Goal: Task Accomplishment & Management: Manage account settings

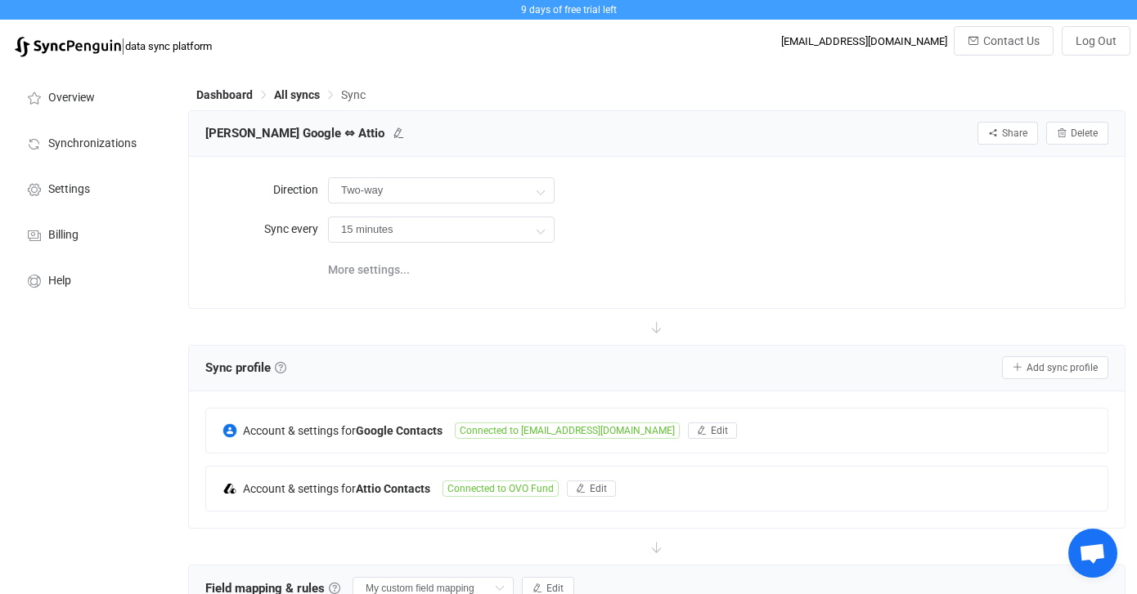
scroll to position [368, 0]
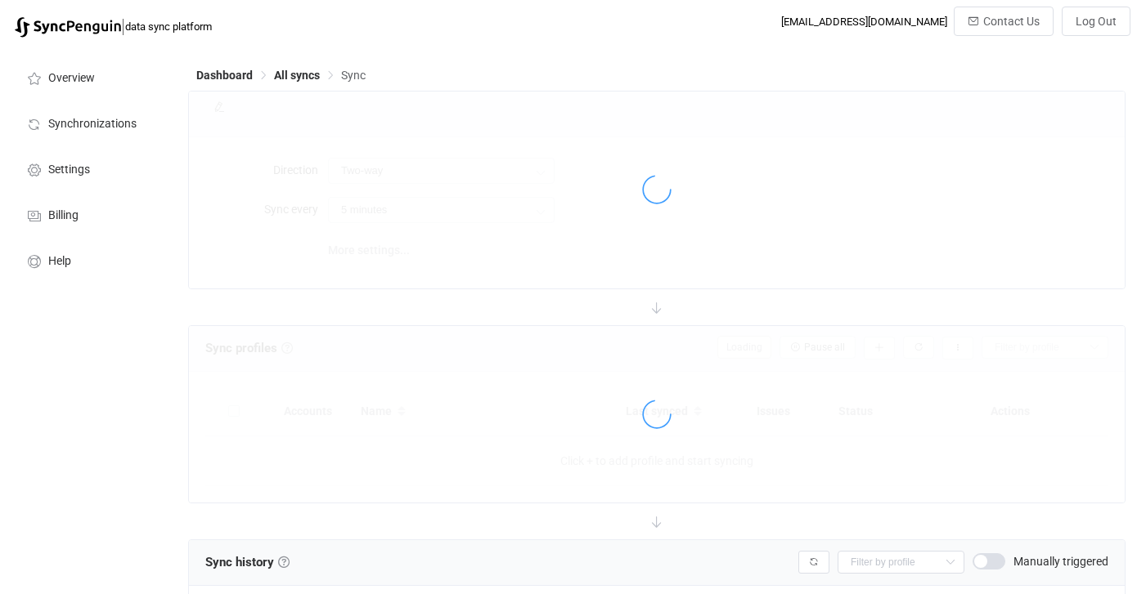
scroll to position [368, 0]
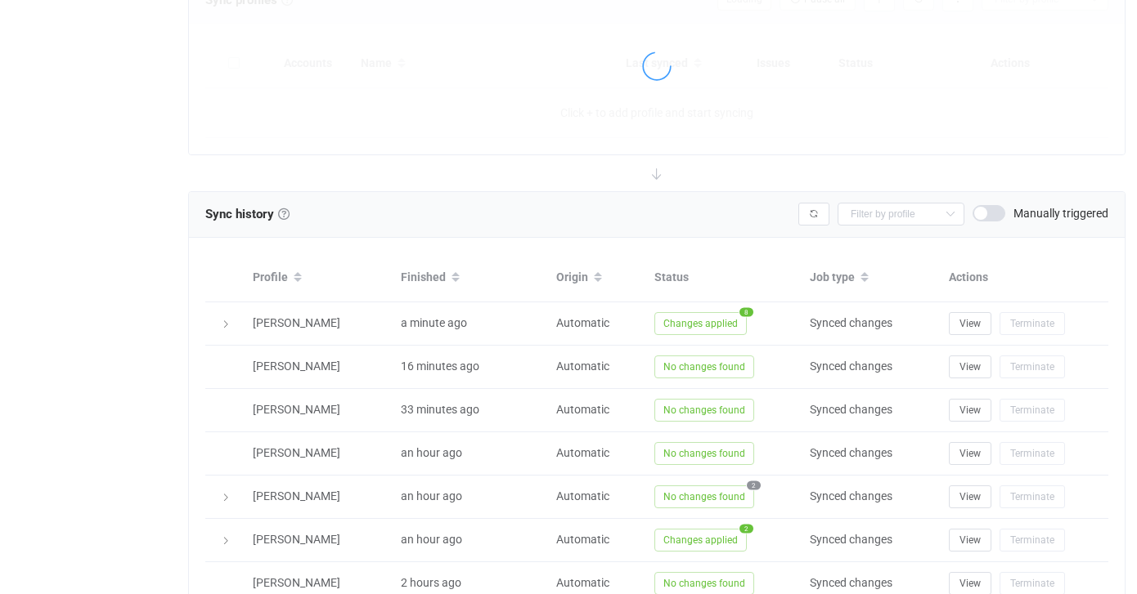
type input "15 minutes"
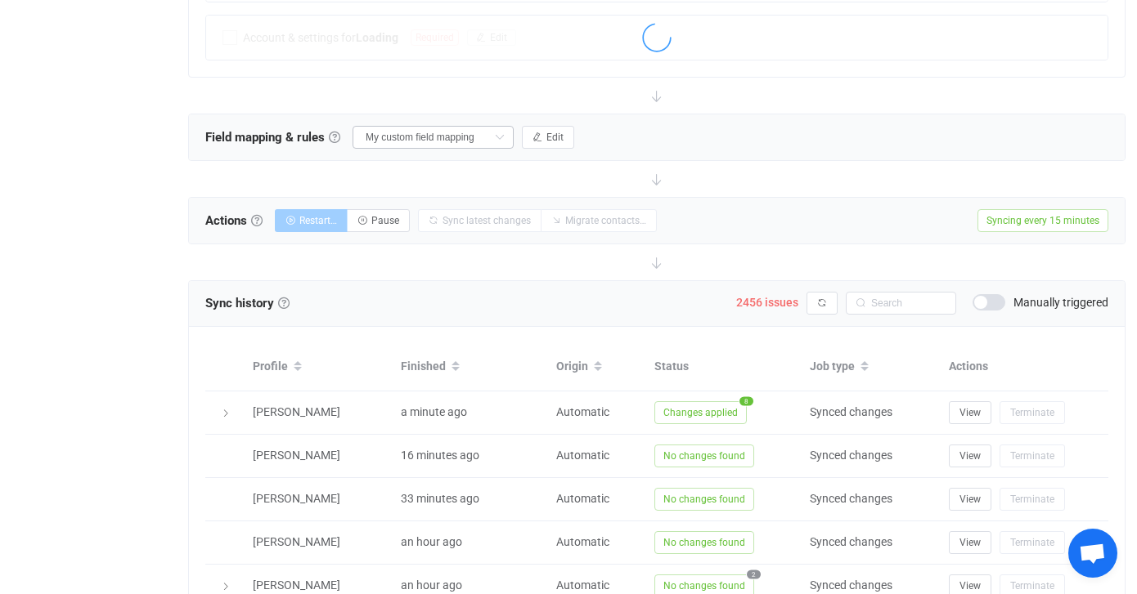
scroll to position [478, 0]
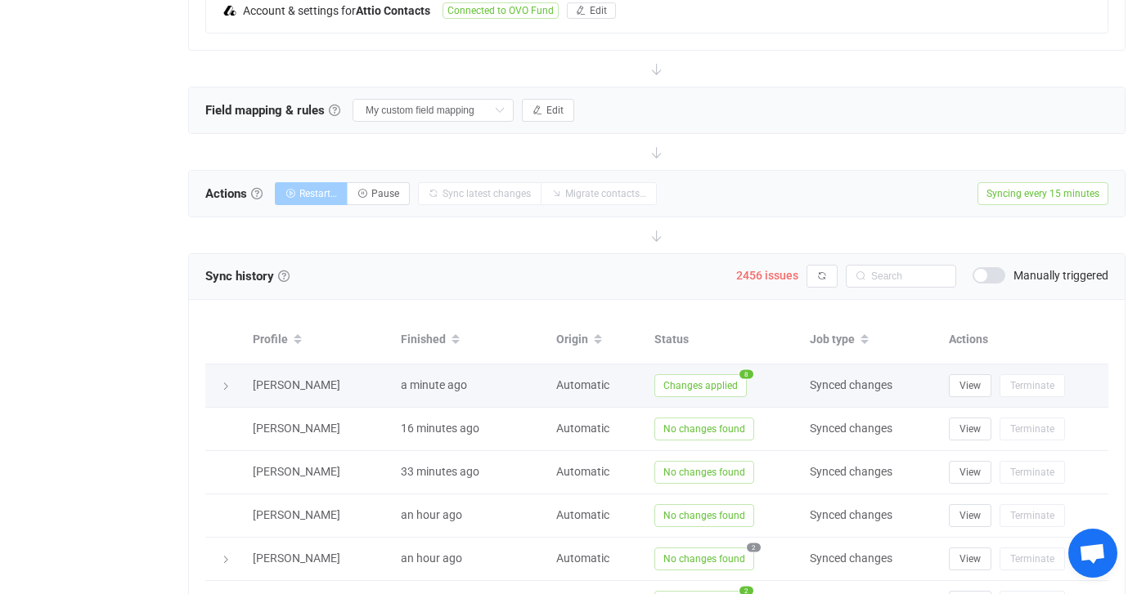
click at [227, 385] on icon at bounding box center [226, 387] width 10 height 10
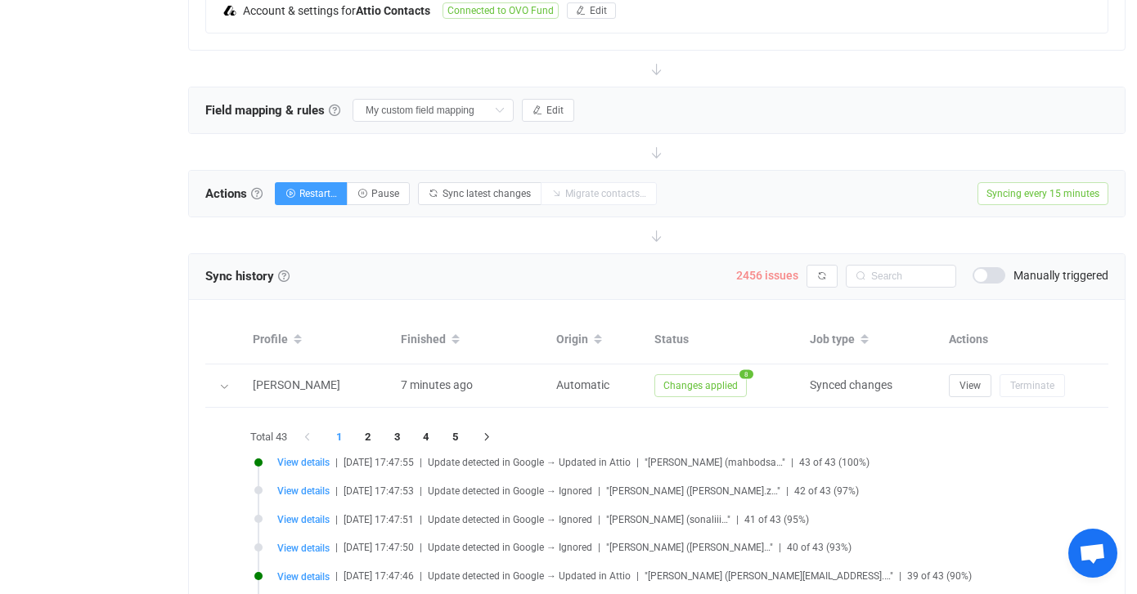
click at [754, 274] on span "2456 issues" at bounding box center [767, 275] width 62 height 13
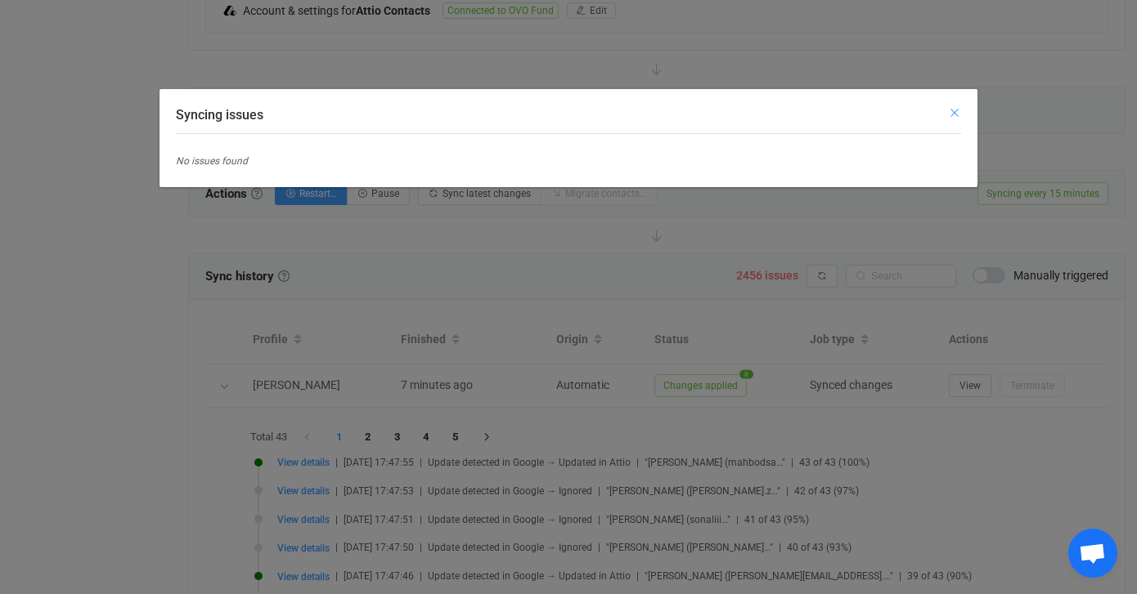
click at [950, 114] on icon "Close" at bounding box center [954, 112] width 13 height 13
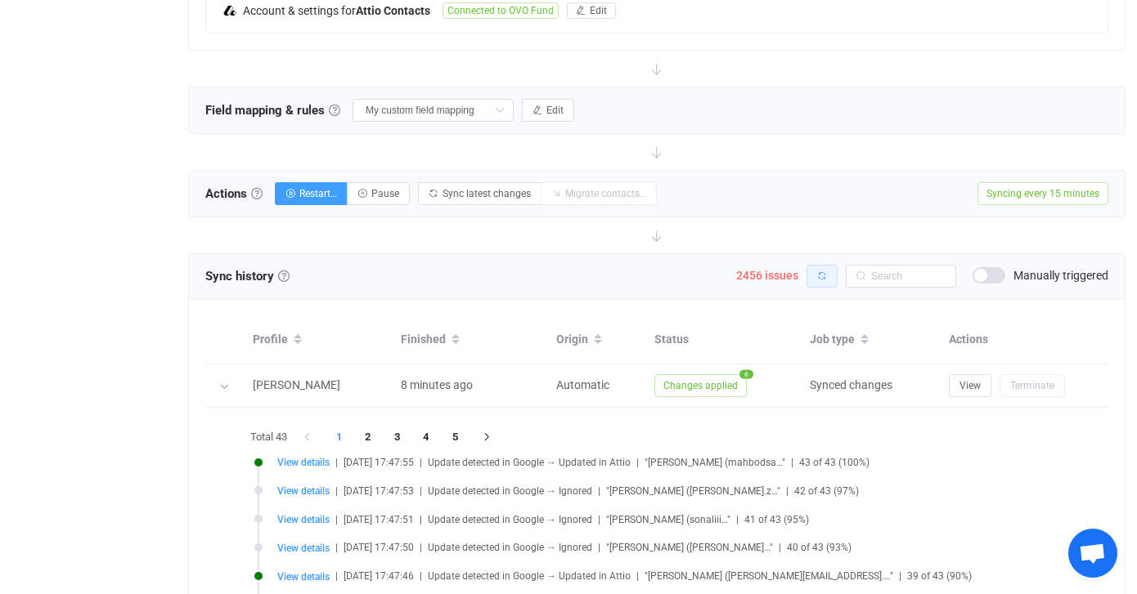
click at [827, 268] on button "button" at bounding box center [821, 276] width 31 height 23
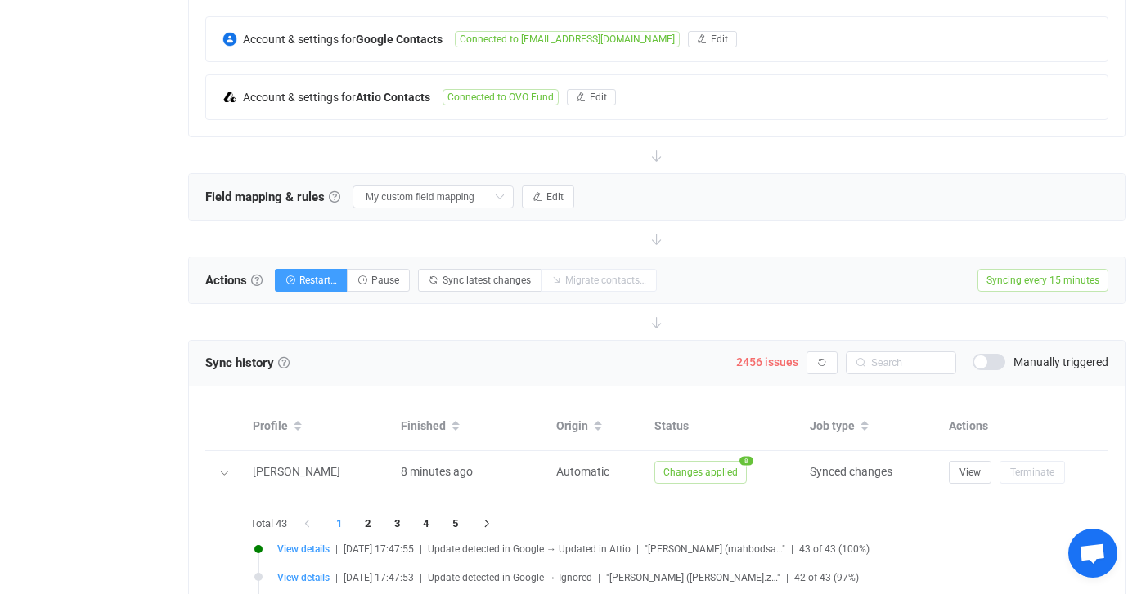
scroll to position [423, 0]
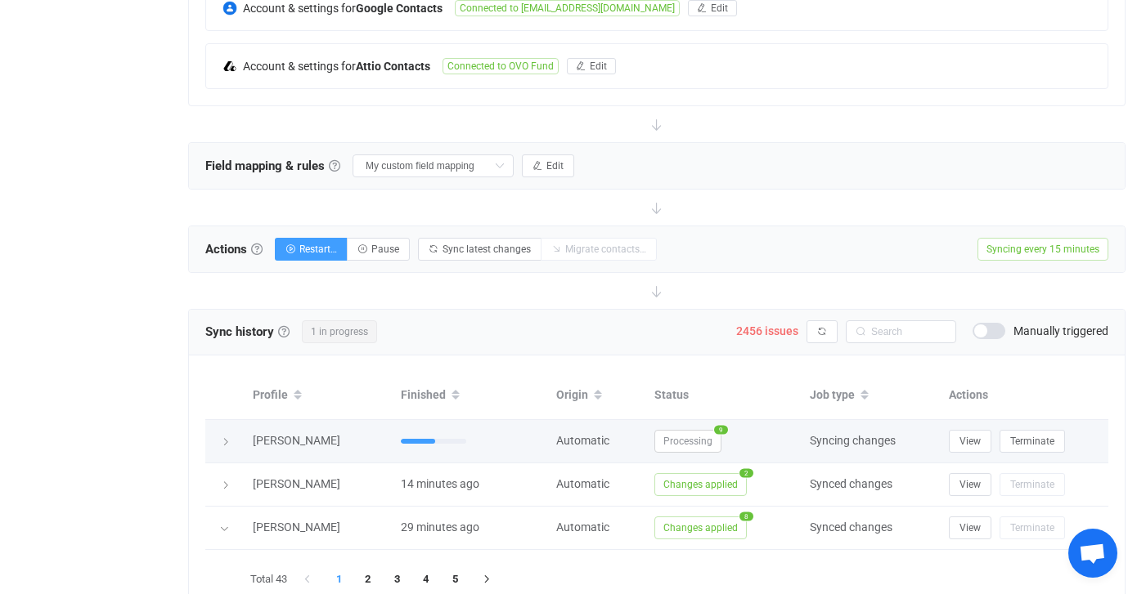
click at [222, 437] on icon at bounding box center [226, 442] width 10 height 10
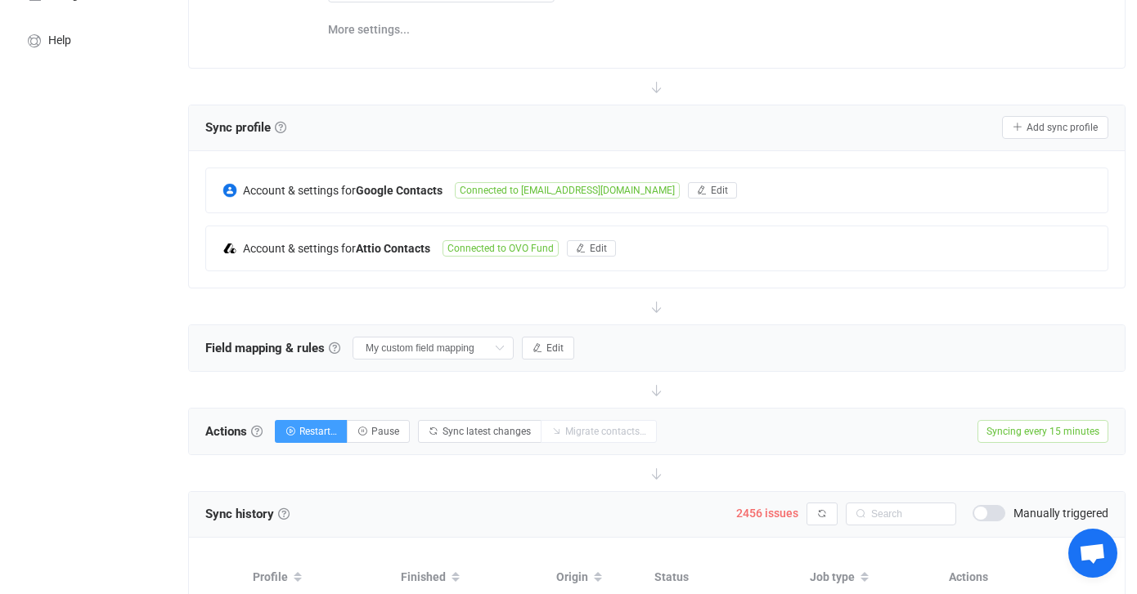
scroll to position [235, 0]
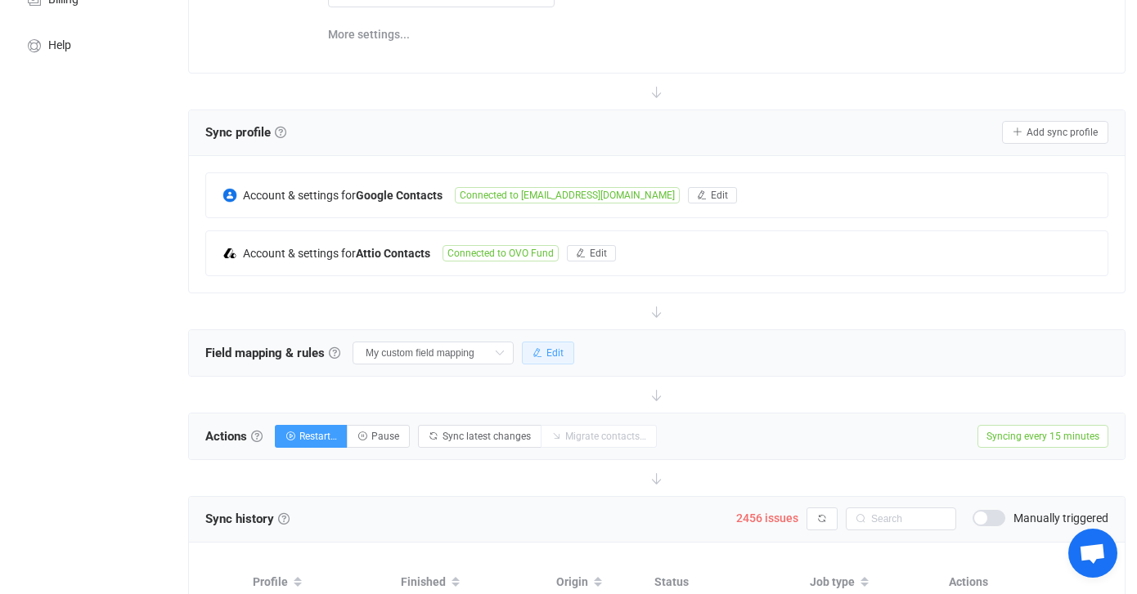
click at [546, 348] on span "Edit" at bounding box center [554, 352] width 17 height 11
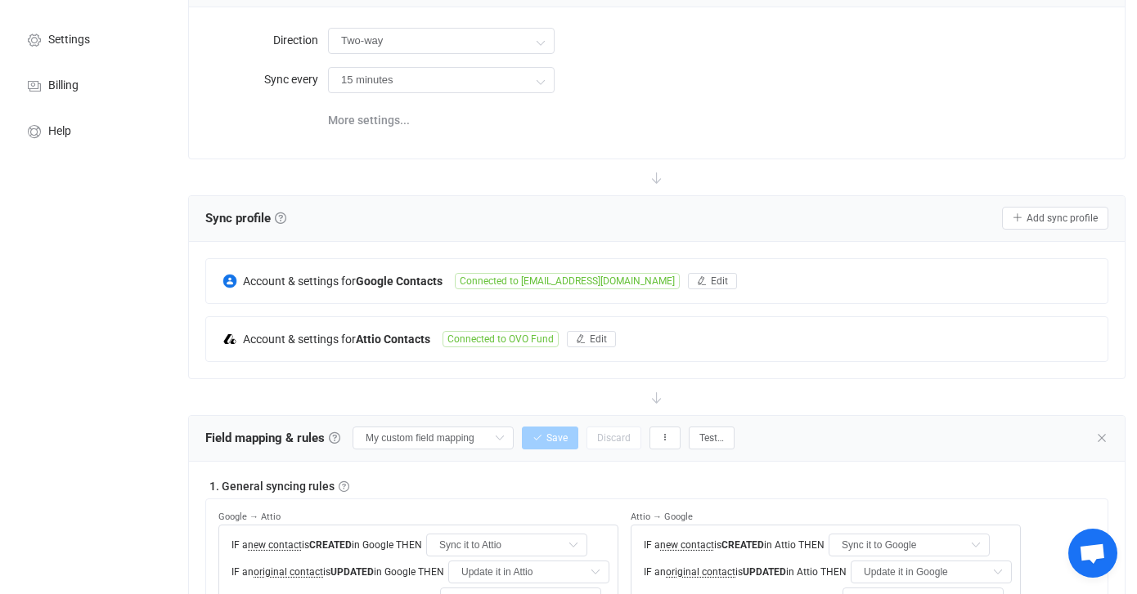
scroll to position [0, 0]
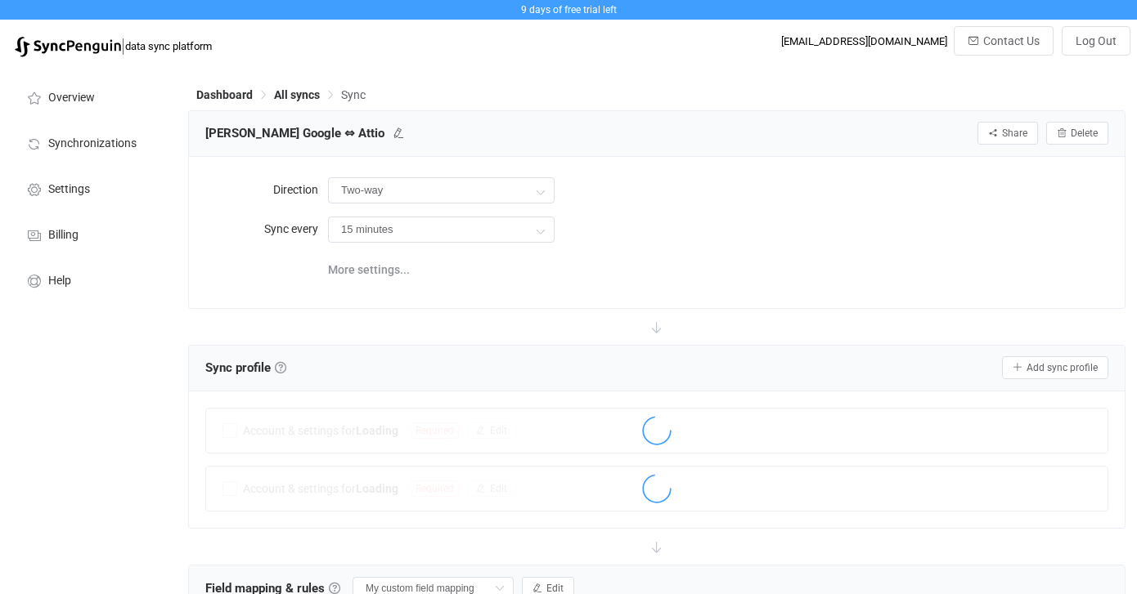
scroll to position [459, 0]
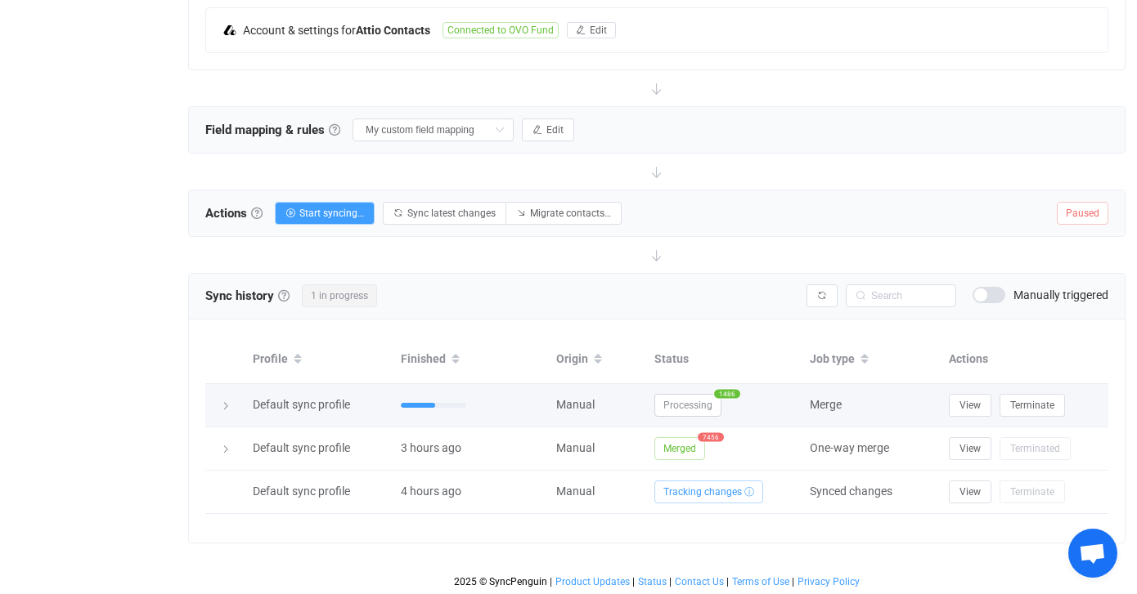
click at [229, 403] on icon at bounding box center [226, 406] width 10 height 10
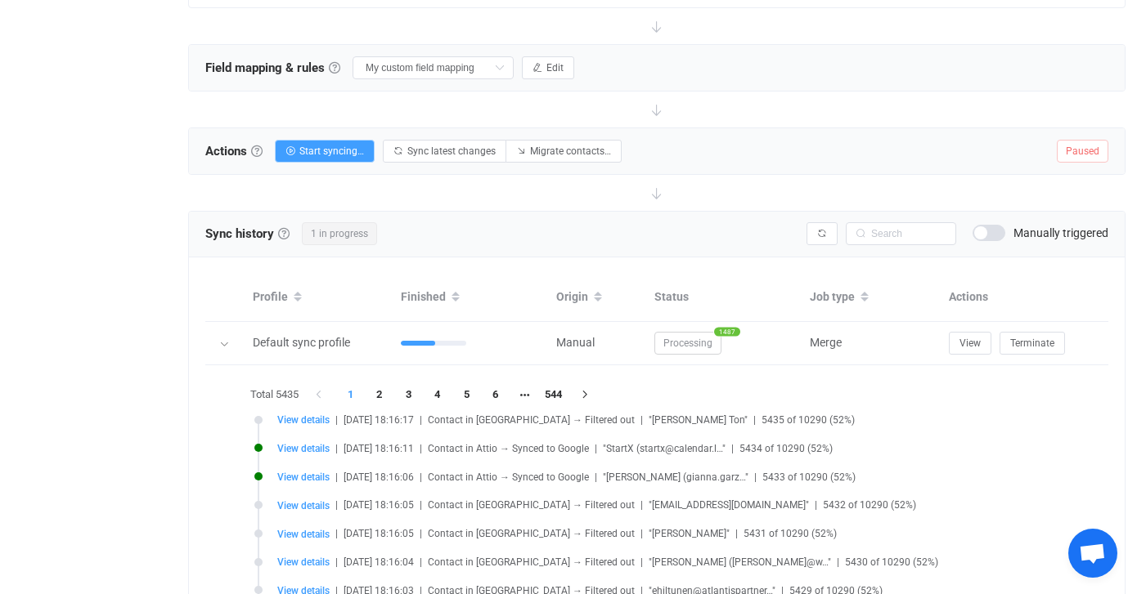
scroll to position [527, 0]
